Goal: Task Accomplishment & Management: Manage account settings

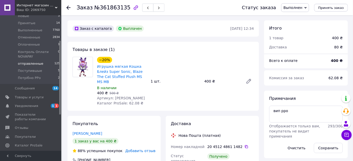
scroll to position [46, 0]
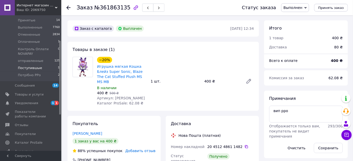
click at [34, 67] on span "Поступившые" at bounding box center [30, 68] width 24 height 5
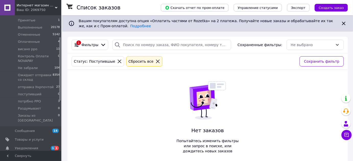
click at [54, 9] on div "Ваш ID: 2069750" at bounding box center [39, 10] width 45 height 5
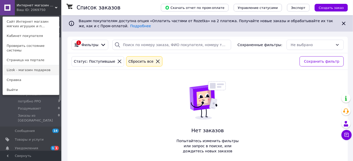
click at [40, 68] on link "Lizok - магазин подарков" at bounding box center [31, 70] width 56 height 10
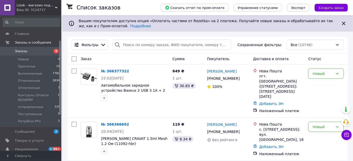
scroll to position [46, 0]
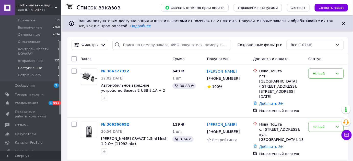
click at [34, 69] on span "Поступившые" at bounding box center [30, 68] width 24 height 5
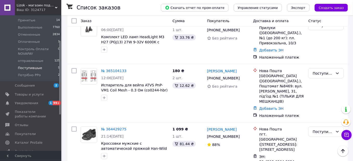
scroll to position [155, 0]
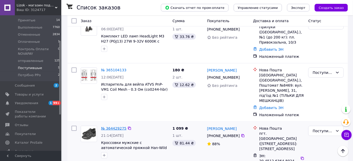
click at [110, 127] on link "№ 364429275" at bounding box center [113, 129] width 25 height 4
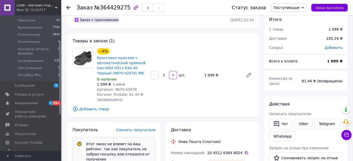
scroll to position [23, 0]
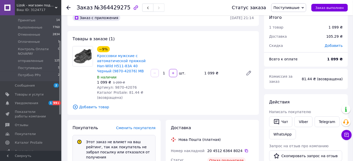
click at [289, 9] on span "Поступившые" at bounding box center [286, 8] width 26 height 4
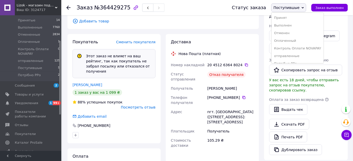
scroll to position [116, 0]
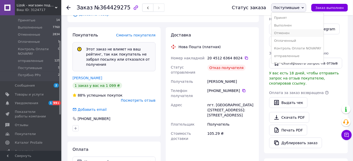
click at [290, 33] on li "Отменен" at bounding box center [297, 33] width 52 height 8
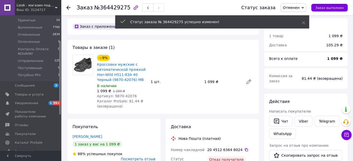
scroll to position [0, 0]
